Goal: Task Accomplishment & Management: Manage account settings

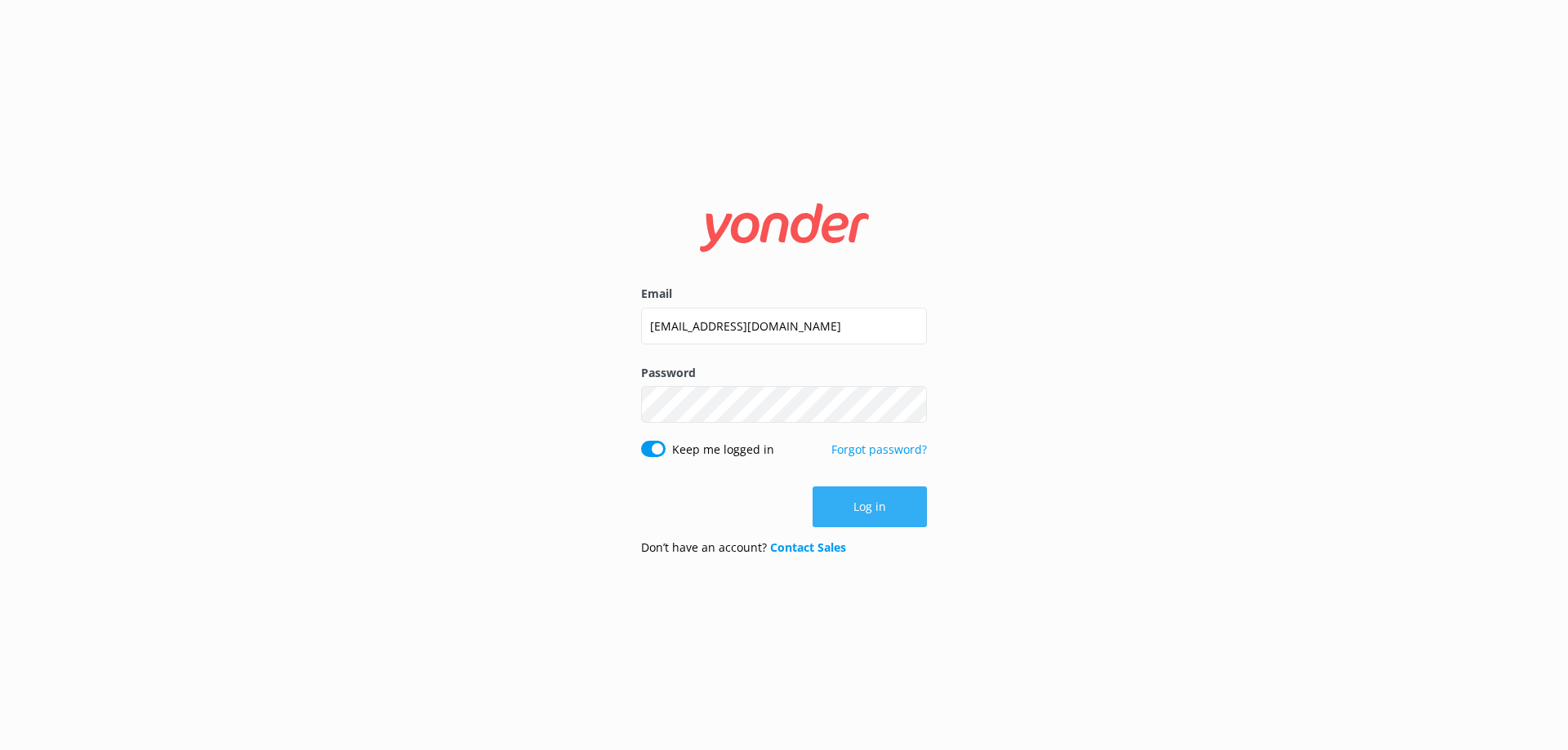
click at [872, 513] on button "Log in" at bounding box center [870, 507] width 115 height 41
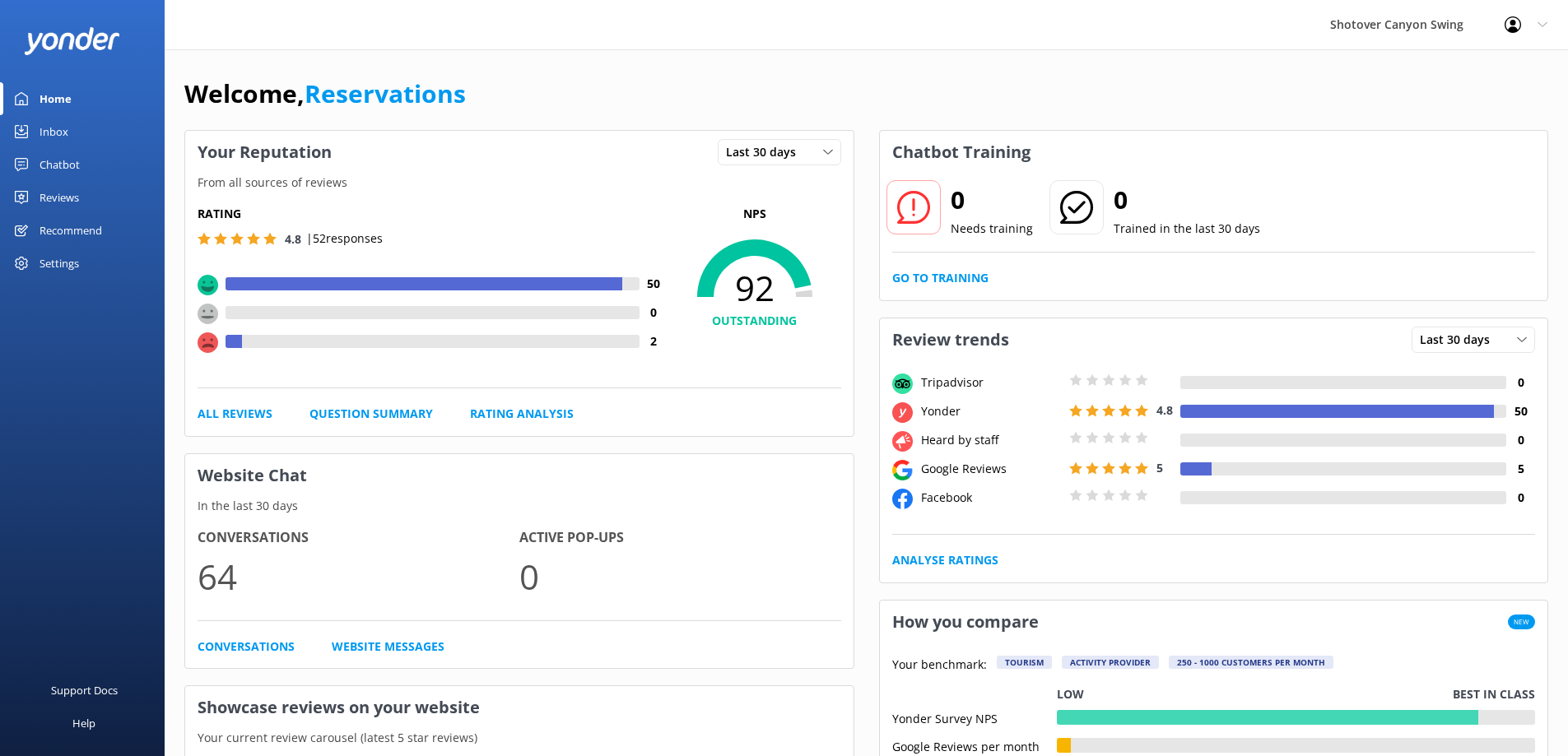
click at [67, 131] on div "Inbox" at bounding box center [53, 132] width 28 height 33
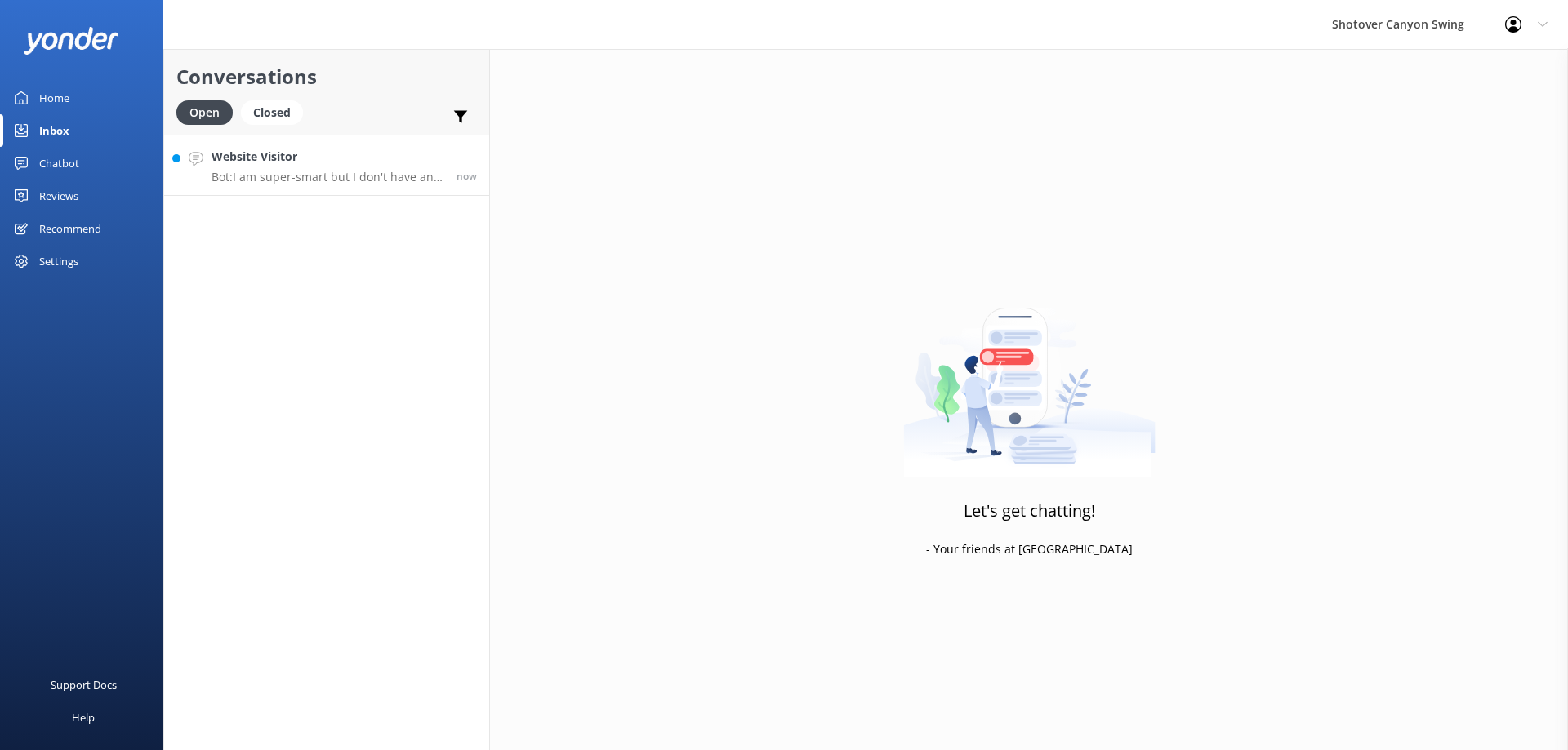
click at [319, 176] on p "Bot: I am super-smart but I don't have an answer for that in my knowledge base,…" at bounding box center [327, 177] width 232 height 15
